Goal: Task Accomplishment & Management: Use online tool/utility

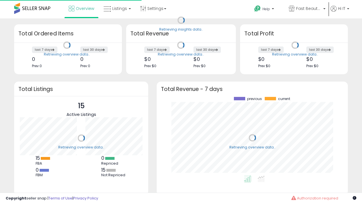
scroll to position [79, 180]
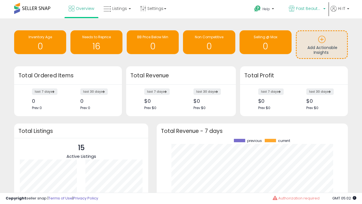
click at [307, 9] on span "Fast Beauty ([GEOGRAPHIC_DATA])" at bounding box center [308, 9] width 25 height 6
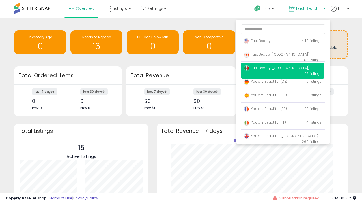
click at [282, 42] on p "Fast Beauty 448 listings" at bounding box center [282, 40] width 83 height 11
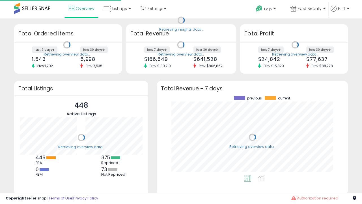
scroll to position [79, 180]
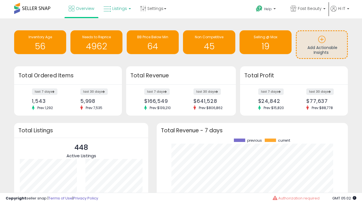
click at [117, 8] on span "Listings" at bounding box center [119, 9] width 15 height 6
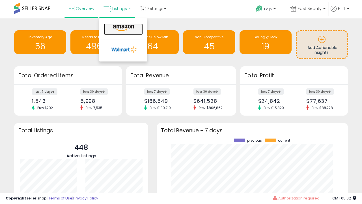
click at [123, 28] on icon at bounding box center [123, 27] width 25 height 7
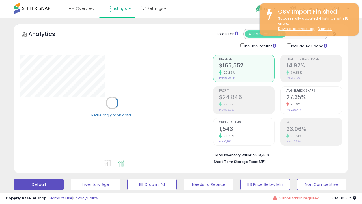
click at [71, 178] on button "All_Inventory" at bounding box center [95, 183] width 49 height 11
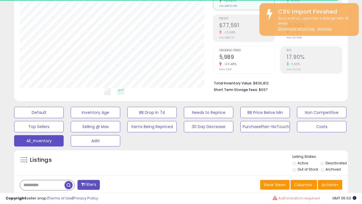
scroll to position [169, 0]
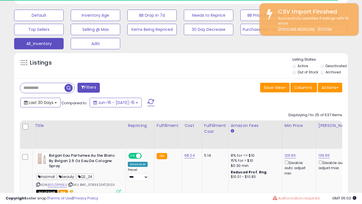
click at [40, 102] on span "Last 30 Days" at bounding box center [41, 103] width 25 height 6
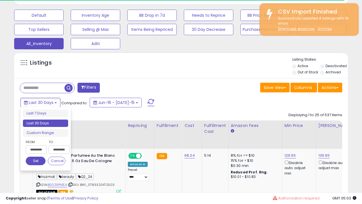
click at [46, 123] on li "Last 30 Days" at bounding box center [45, 123] width 45 height 8
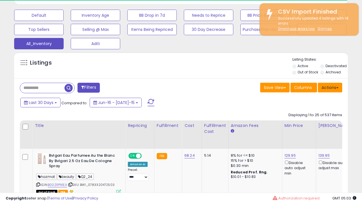
click at [330, 87] on button "Actions" at bounding box center [330, 88] width 24 height 10
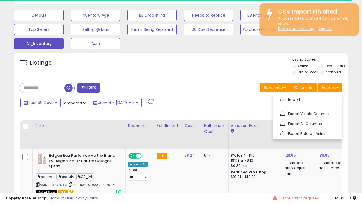
click at [307, 123] on link "Export All Columns" at bounding box center [307, 123] width 62 height 9
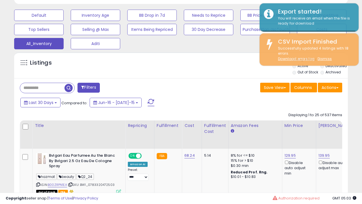
scroll to position [116, 193]
